Goal: Contribute content

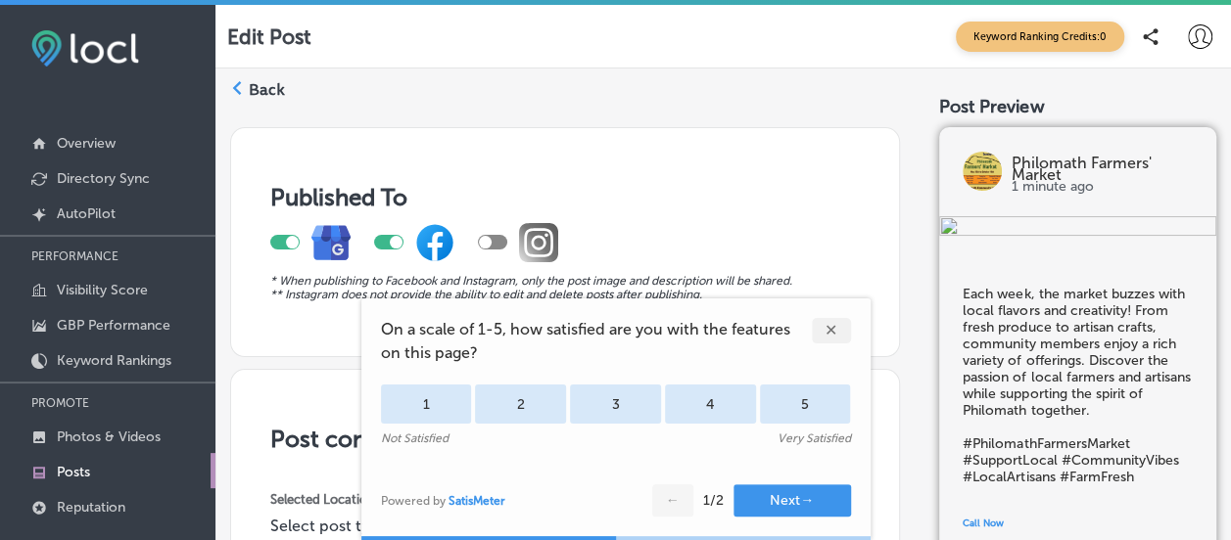
click at [499, 241] on div at bounding box center [492, 242] width 29 height 15
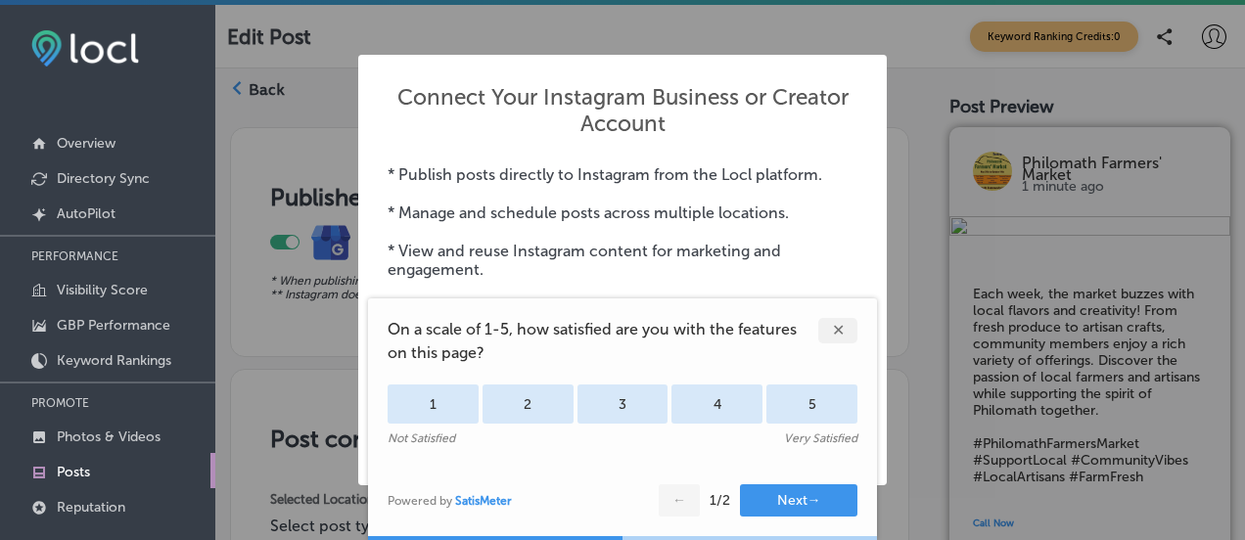
click at [834, 331] on div "✕" at bounding box center [837, 330] width 39 height 25
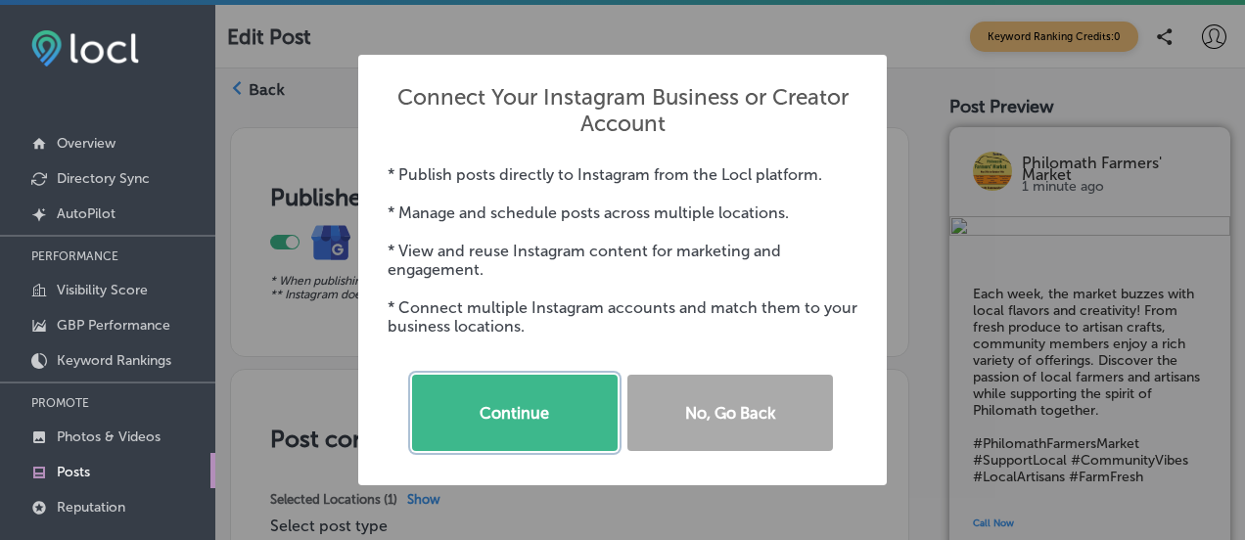
click at [508, 408] on button "Continue" at bounding box center [515, 413] width 206 height 76
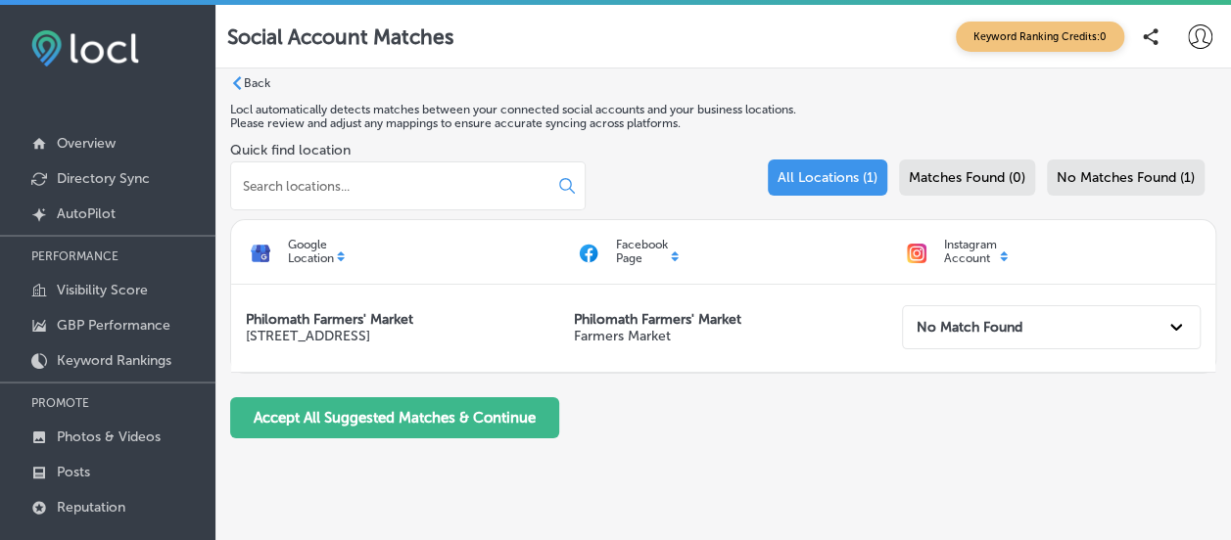
click at [1175, 329] on icon at bounding box center [1176, 327] width 12 height 7
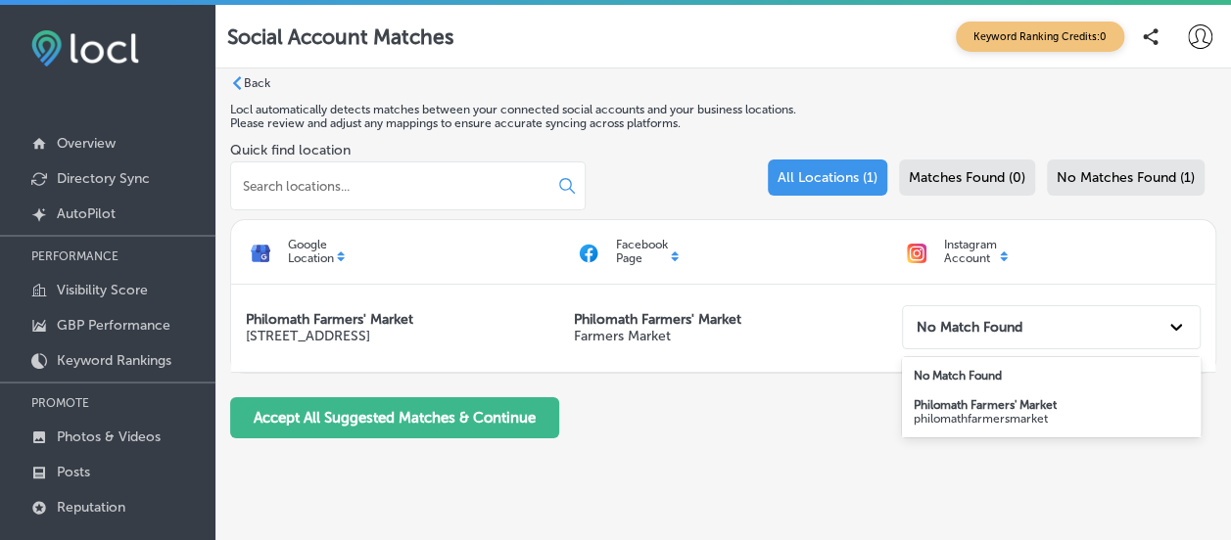
click at [997, 410] on strong "Philomath Farmers' Market" at bounding box center [984, 405] width 143 height 14
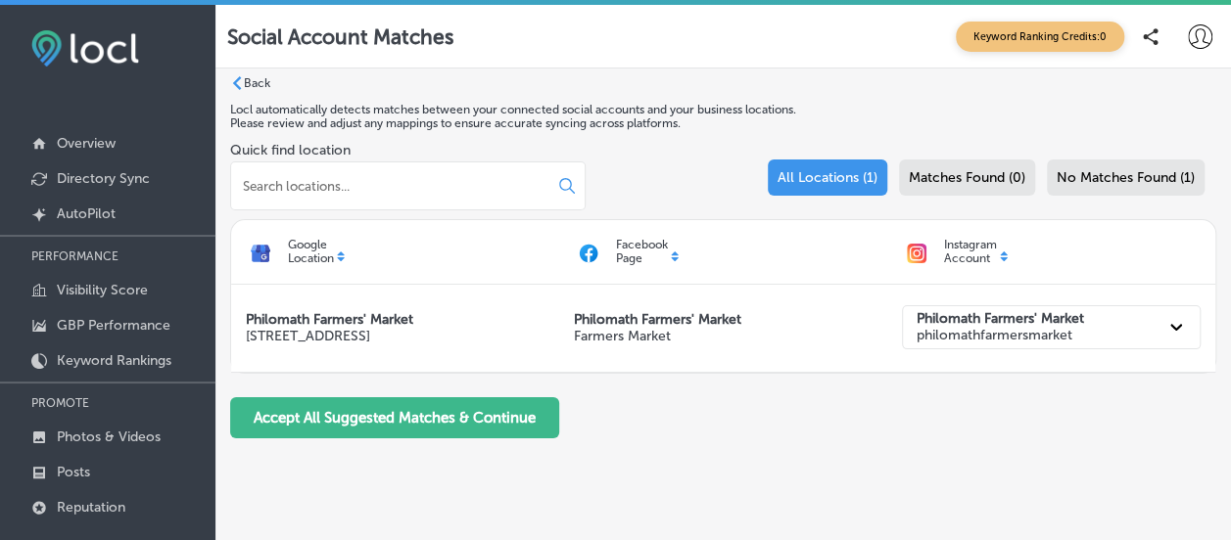
click at [309, 419] on button "Accept All Suggested Matches & Continue" at bounding box center [394, 417] width 329 height 41
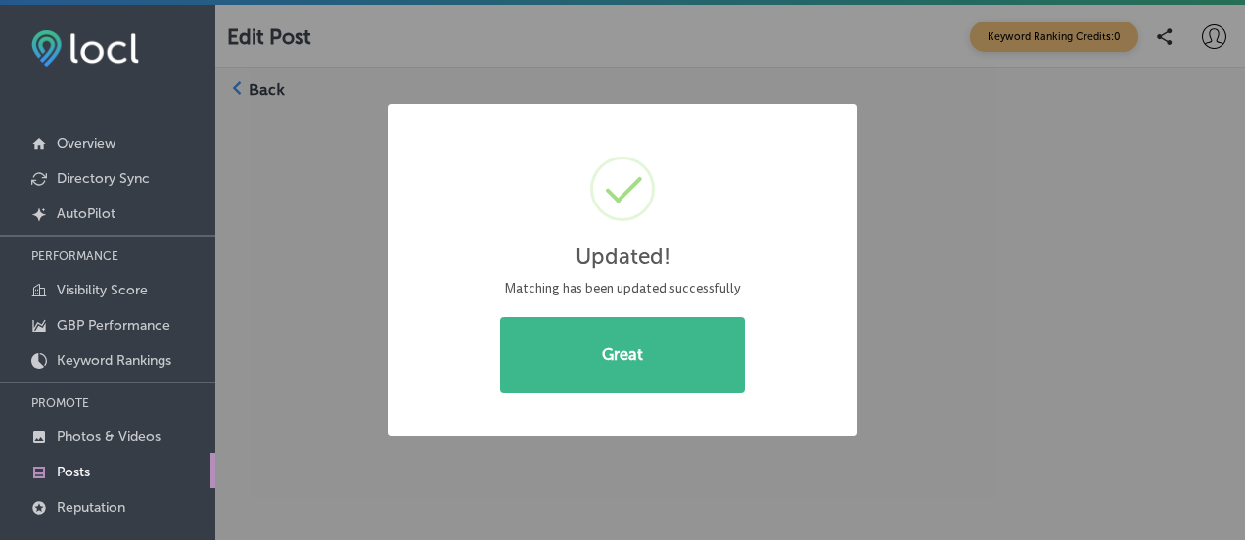
click at [613, 356] on button "Great" at bounding box center [622, 355] width 245 height 76
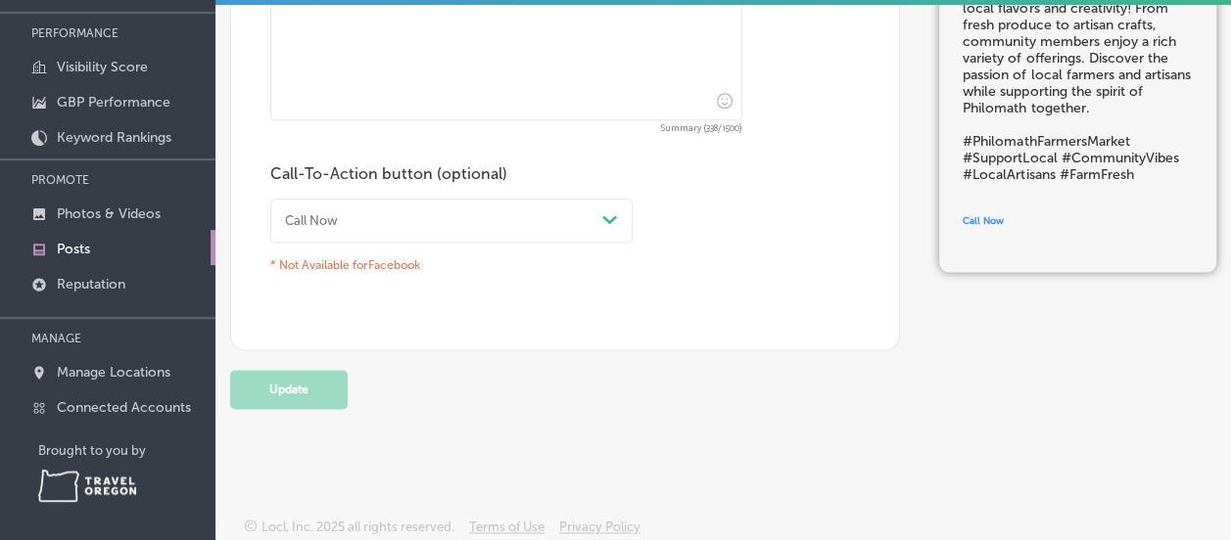
scroll to position [224, 0]
